Goal: Information Seeking & Learning: Learn about a topic

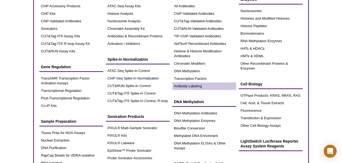
scroll to position [36, 0]
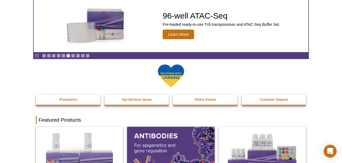
drag, startPoint x: 342, startPoint y: 24, endPoint x: 341, endPoint y: 38, distance: 14.3
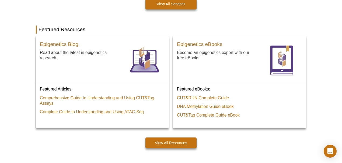
scroll to position [392, 0]
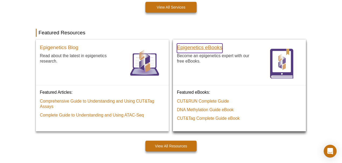
click at [197, 46] on h3 "Epigenetics eBooks" at bounding box center [200, 47] width 46 height 5
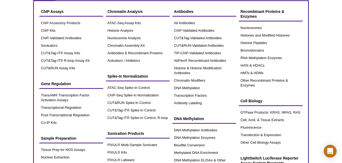
scroll to position [18, 0]
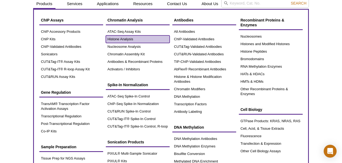
click at [130, 40] on link "Histone Analysis" at bounding box center [138, 40] width 64 height 8
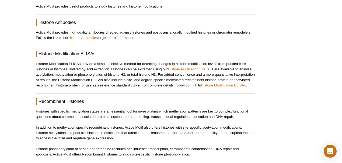
scroll to position [497, 0]
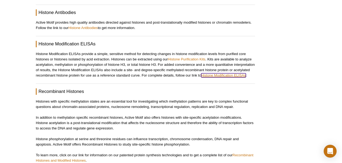
click at [226, 74] on link "Histone Modification ELISAs" at bounding box center [223, 76] width 45 height 4
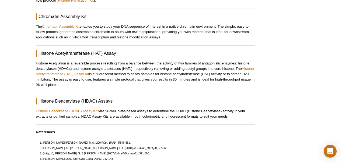
scroll to position [816, 0]
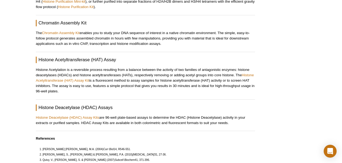
click at [94, 57] on Assay "Histone Acetyltransferase (HAT) Assay" at bounding box center [145, 60] width 219 height 6
click at [73, 73] on link "Histone Acetyltransferase (HAT) Assay Kit" at bounding box center [145, 77] width 218 height 9
click at [81, 116] on link "Histone Deacetylase (HDAC) Assay Kits" at bounding box center [67, 118] width 63 height 4
click at [169, 70] on p "Histone Acetylation is a reversible process resulting from a balance between th…" at bounding box center [145, 80] width 219 height 27
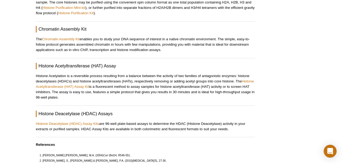
scroll to position [792, 0]
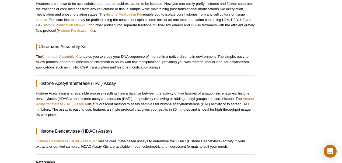
click at [95, 56] on p "The Chromatin Assembly Kit enables you to study your DNA sequence of interest i…" at bounding box center [145, 62] width 219 height 16
click at [108, 95] on p "Histone Acetylation is a reversible process resulting from a balance between th…" at bounding box center [145, 104] width 219 height 27
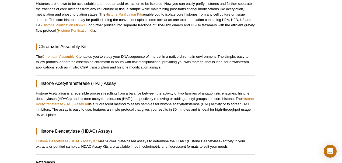
click at [219, 81] on Assay "Histone Acetyltransferase (HAT) Assay" at bounding box center [145, 84] width 219 height 6
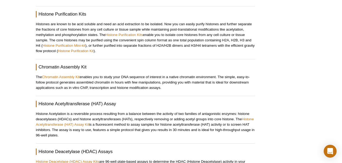
scroll to position [780, 0]
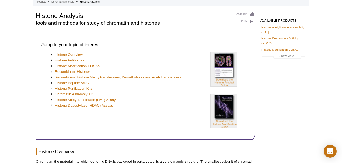
scroll to position [0, 0]
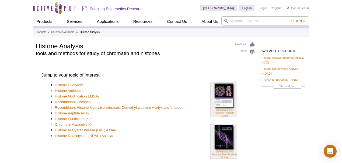
click at [179, 42] on h1 "Histone Analysis" at bounding box center [133, 46] width 194 height 8
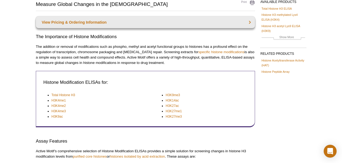
scroll to position [49, 0]
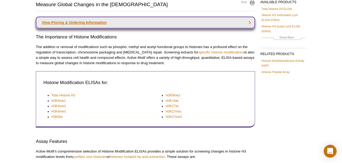
click at [98, 24] on link "View Pricing & Ordering Information" at bounding box center [145, 23] width 219 height 12
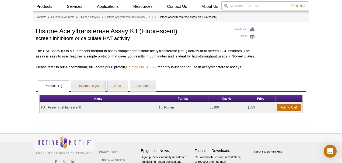
scroll to position [37, 0]
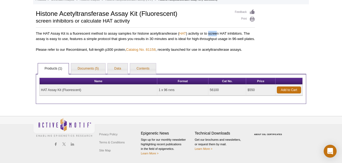
drag, startPoint x: 208, startPoint y: 26, endPoint x: 216, endPoint y: 27, distance: 8.4
click at [216, 31] on p "The HAT Assay Kit is a fluorescent method to assay samples for histone acetyltr…" at bounding box center [145, 36] width 219 height 11
drag, startPoint x: 220, startPoint y: 29, endPoint x: 244, endPoint y: 29, distance: 23.7
click at [244, 31] on p "The HAT Assay Kit is a fluorescent method to assay samples for histone acetyltr…" at bounding box center [145, 36] width 219 height 11
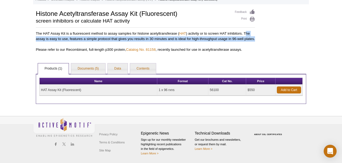
drag, startPoint x: 245, startPoint y: 29, endPoint x: 94, endPoint y: 40, distance: 151.2
click at [94, 40] on p "The HAT Assay Kit is a fluorescent method to assay samples for histone acetyltr…" at bounding box center [145, 36] width 219 height 11
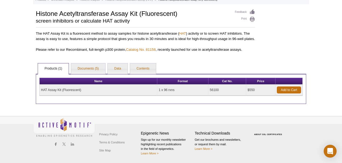
click at [78, 91] on td "HAT Assay Kit (Fluorescent)" at bounding box center [99, 90] width 118 height 11
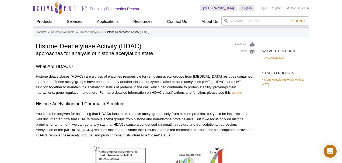
click at [192, 80] on p "Histone deacetylases (HDACs) are a class of enzymes responsible for removing ac…" at bounding box center [145, 85] width 219 height 22
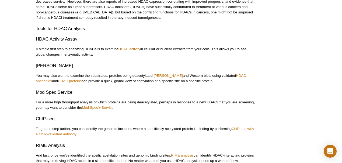
scroll to position [365, 0]
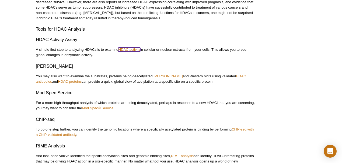
click at [131, 51] on link "HDAC activity" at bounding box center [129, 50] width 22 height 4
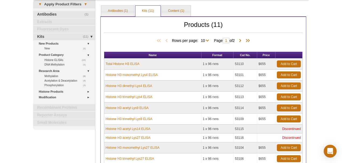
scroll to position [23, 0]
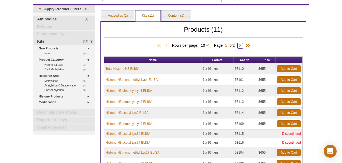
click at [241, 46] on span at bounding box center [240, 45] width 5 height 5
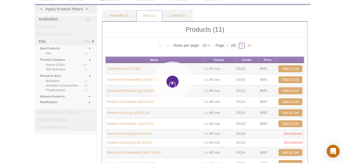
type input "2"
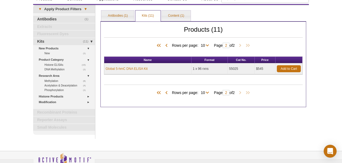
click at [207, 46] on span "Rows per page: 10 All 10" at bounding box center [191, 45] width 39 height 5
click at [205, 46] on select "10 All" at bounding box center [202, 46] width 9 height 5
select select "11"
click at [199, 44] on select "10 All" at bounding box center [202, 46] width 9 height 5
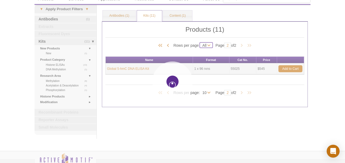
type input "1"
select select "11"
type input "1"
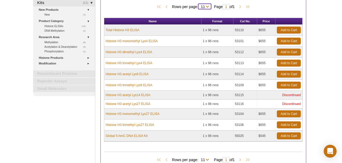
scroll to position [61, 0]
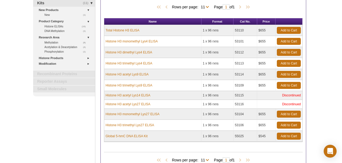
click at [252, 103] on td "53116" at bounding box center [246, 104] width 24 height 9
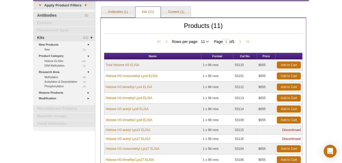
scroll to position [25, 0]
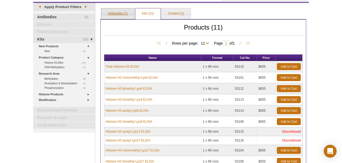
click at [114, 15] on link "Antibodies (1)" at bounding box center [117, 13] width 33 height 11
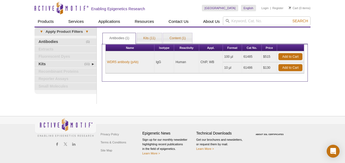
drag, startPoint x: 118, startPoint y: 44, endPoint x: 113, endPoint y: 67, distance: 23.3
click at [114, 61] on div "Print Results Antibodies (1) Kits (11) Content (1) Antibodies (1) Antibodies (1…" at bounding box center [204, 65] width 211 height 77
drag, startPoint x: 140, startPoint y: 116, endPoint x: 153, endPoint y: 69, distance: 48.1
click at [141, 113] on div "Active Motif Logo Enabling Epigenetics Research 0 Search Skip to content Active…" at bounding box center [172, 81] width 345 height 163
click at [153, 39] on link "Kits (11)" at bounding box center [149, 38] width 25 height 11
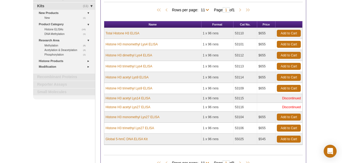
scroll to position [105, 0]
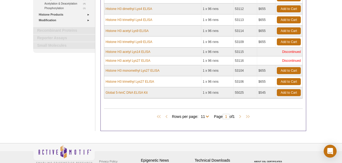
drag, startPoint x: 344, startPoint y: 56, endPoint x: 152, endPoint y: 114, distance: 200.4
click at [152, 117] on div "Products (11) Rows per page: 10 All 11 Page 1 of 1 Name Format Cat No. Price To…" at bounding box center [203, 35] width 206 height 192
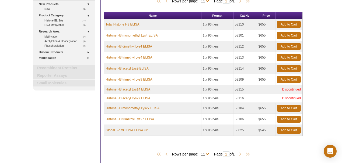
scroll to position [66, 0]
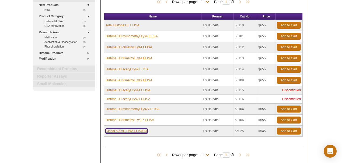
click at [139, 131] on link "Global 5-hmC DNA ELISA Kit" at bounding box center [127, 131] width 42 height 5
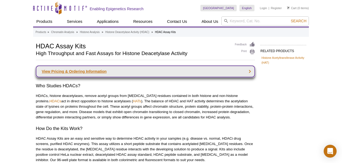
click at [98, 72] on link "View Pricing & Ordering Information" at bounding box center [145, 72] width 219 height 12
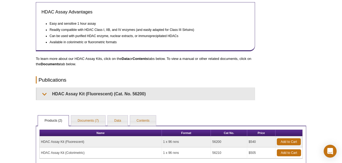
scroll to position [200, 0]
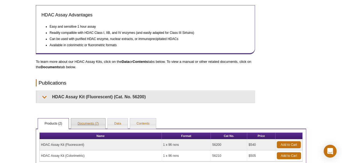
click at [88, 126] on link "Documents (7)" at bounding box center [88, 124] width 34 height 11
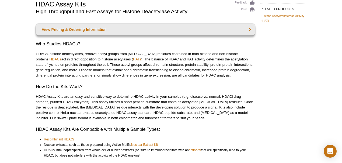
scroll to position [35, 0]
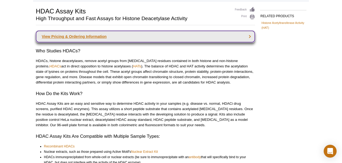
click at [155, 37] on link "View Pricing & Ordering Information" at bounding box center [145, 37] width 219 height 12
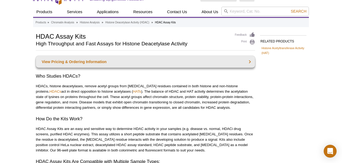
scroll to position [0, 0]
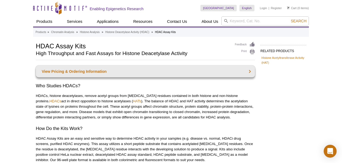
drag, startPoint x: 130, startPoint y: 97, endPoint x: 136, endPoint y: 99, distance: 5.8
click at [130, 97] on p "HDACs, histone deacetylases, remove acetyl groups from lysine residues containe…" at bounding box center [145, 106] width 219 height 27
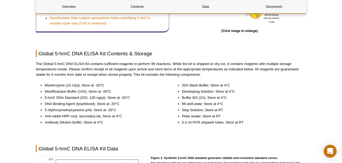
scroll to position [328, 0]
